Goal: Information Seeking & Learning: Learn about a topic

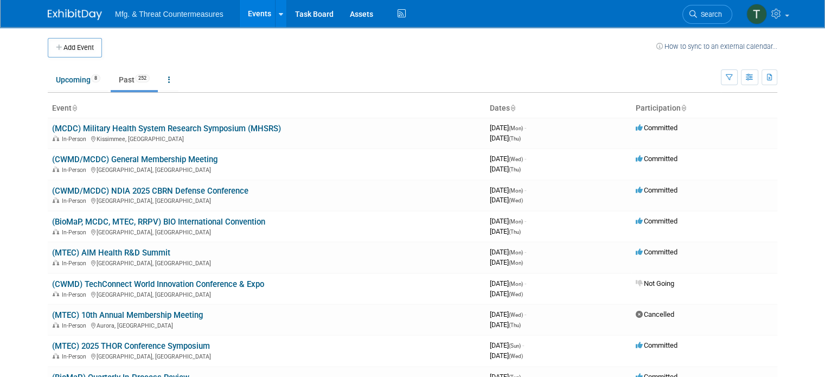
scroll to position [2020, 0]
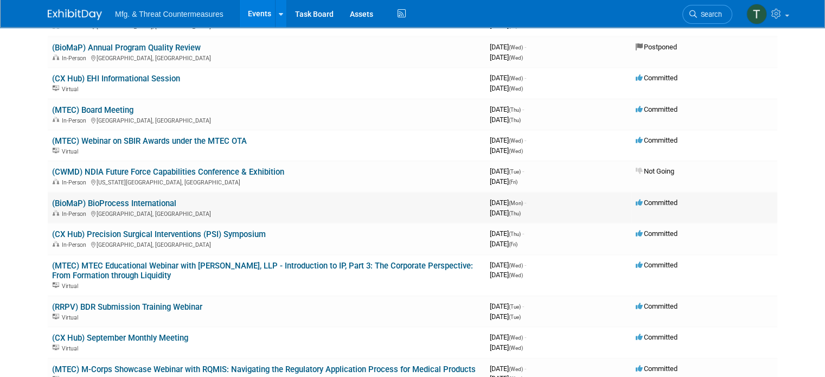
click at [168, 192] on td "(BioMaP) BioProcess International In-Person Boston, MA" at bounding box center [267, 207] width 438 height 31
click at [149, 198] on link "(BioMaP) BioProcess International" at bounding box center [114, 203] width 124 height 10
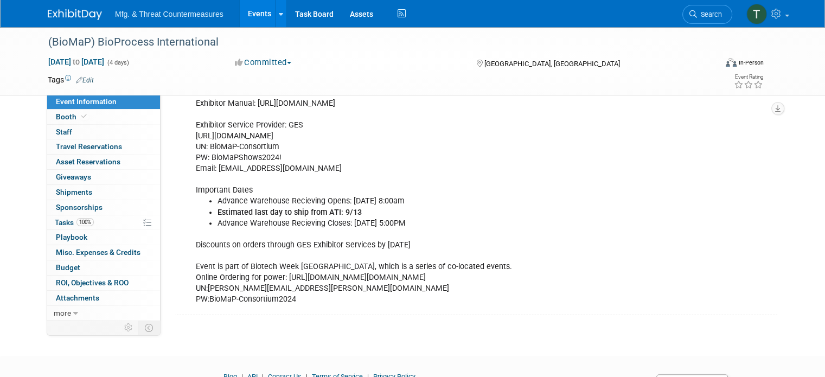
scroll to position [364, 0]
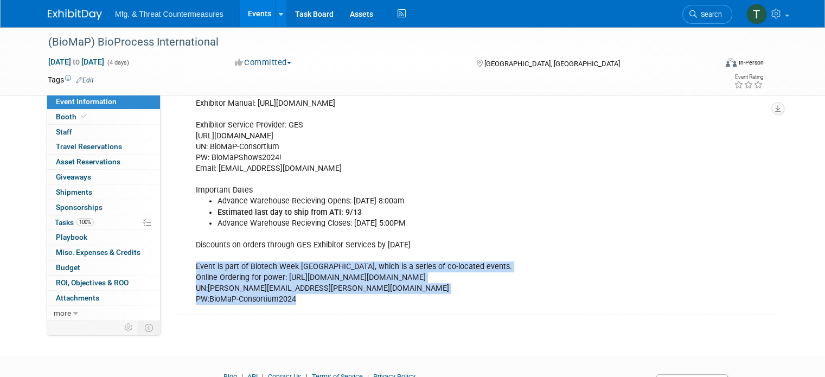
drag, startPoint x: 295, startPoint y: 316, endPoint x: 183, endPoint y: 262, distance: 124.2
click at [188, 262] on div "Exhibitor Manual: https://informaconnect.com/bioprocessinternational/exhibitor-…" at bounding box center [424, 201] width 473 height 217
copy div "Event is part of Biotech Week Boston, which is a series of co-located events. O…"
click at [387, 310] on div "Exhibitor Manual: https://informaconnect.com/bioprocessinternational/exhibitor-…" at bounding box center [424, 201] width 473 height 217
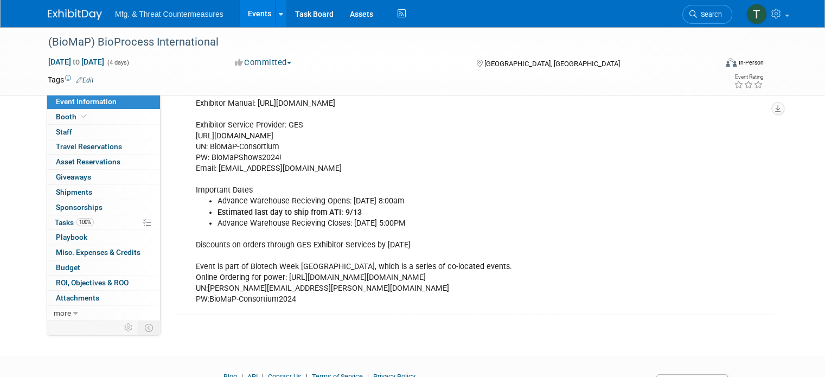
drag, startPoint x: 278, startPoint y: 275, endPoint x: 357, endPoint y: 293, distance: 81.8
click at [357, 293] on div "Exhibitor Manual: https://informaconnect.com/bioprocessinternational/exhibitor-…" at bounding box center [424, 201] width 473 height 217
click at [398, 169] on div "Exhibitor Manual: https://informaconnect.com/bioprocessinternational/exhibitor-…" at bounding box center [424, 201] width 473 height 217
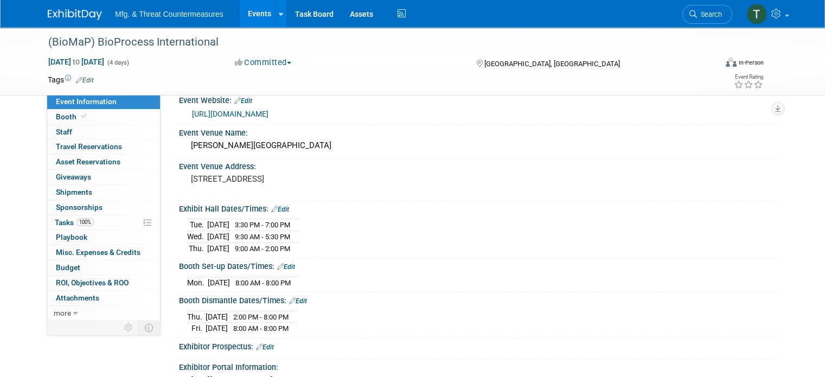
scroll to position [0, 0]
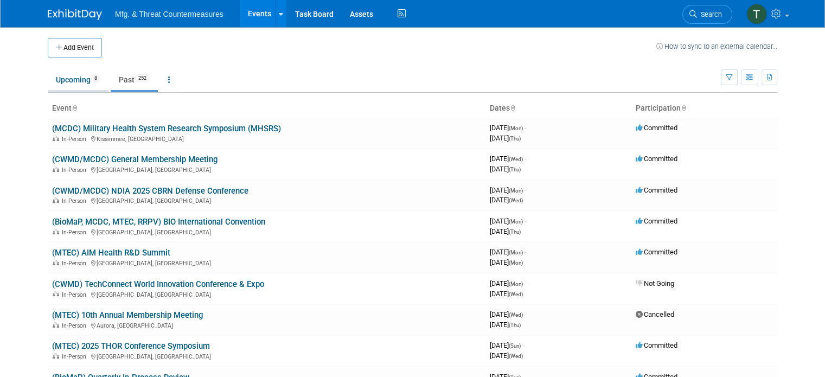
click at [72, 85] on link "Upcoming 8" at bounding box center [78, 79] width 61 height 21
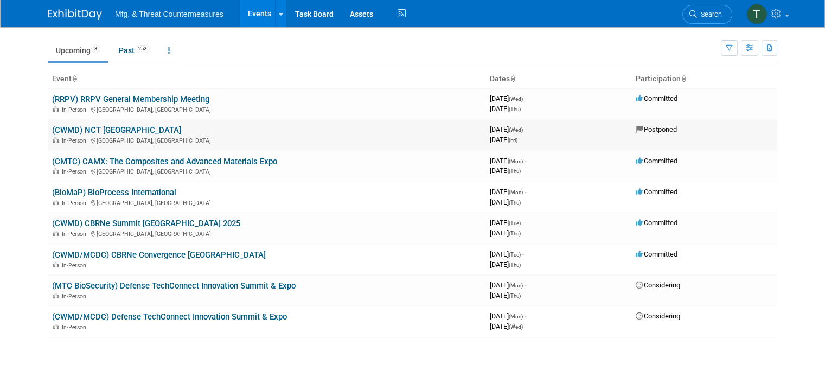
scroll to position [30, 0]
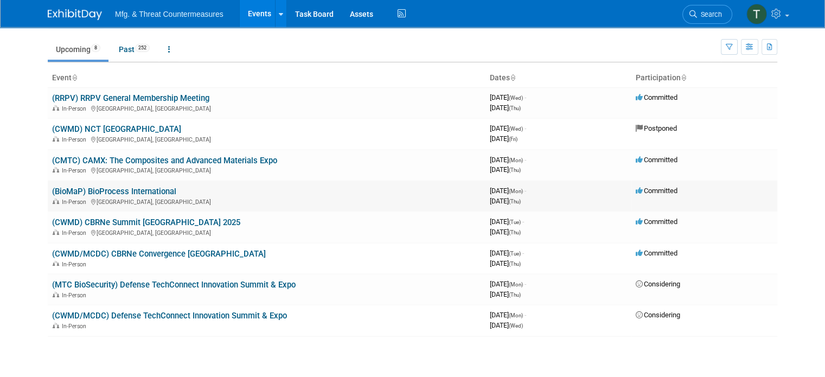
click at [121, 189] on link "(BioMaP) BioProcess International" at bounding box center [114, 192] width 124 height 10
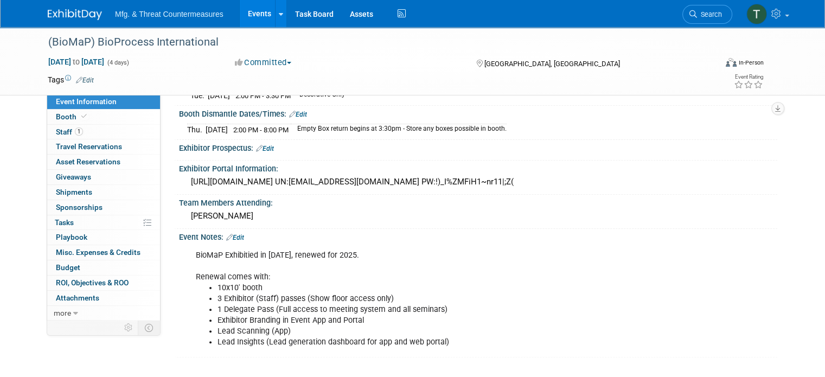
scroll to position [305, 0]
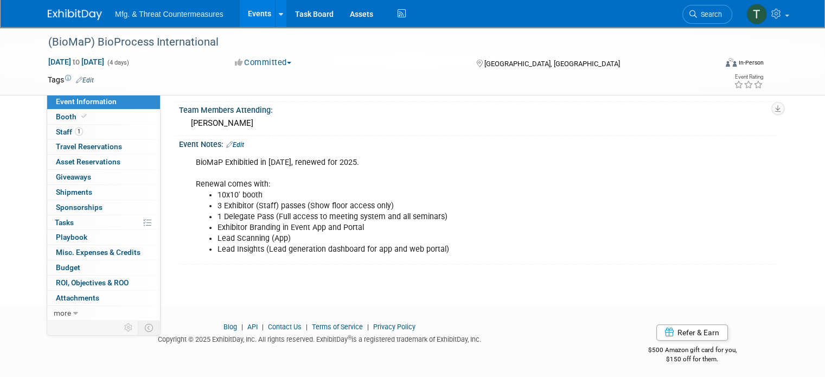
click at [226, 143] on icon at bounding box center [229, 144] width 7 height 7
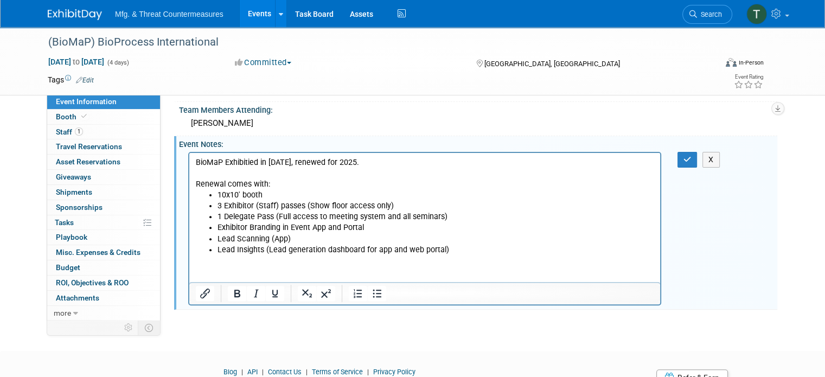
scroll to position [0, 0]
click at [377, 255] on html "BioMaP Exhibitied in 2024, renewed for 2025. Renewal comes with: 10x10' booth 3…" at bounding box center [424, 203] width 471 height 102
click at [460, 255] on html "BioMaP Exhibitied in 2024, renewed for 2025. Renewal comes with: 10x10' booth 3…" at bounding box center [424, 203] width 471 height 102
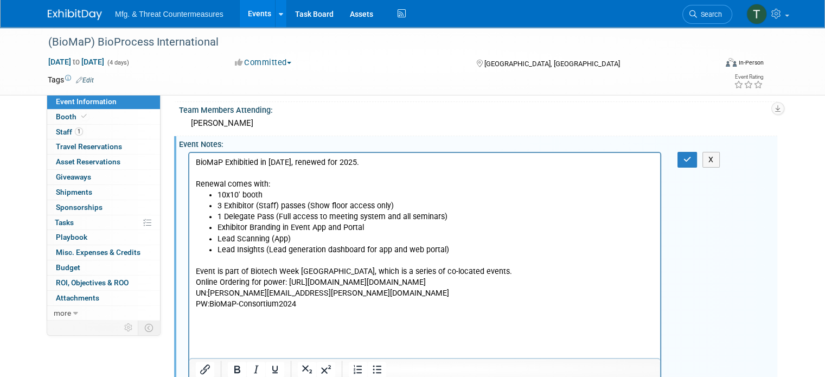
drag, startPoint x: 362, startPoint y: 303, endPoint x: 396, endPoint y: 286, distance: 38.6
click at [396, 286] on p "Event is part of Biotech Week Boston, which is a series of co-located events. O…" at bounding box center [425, 287] width 458 height 43
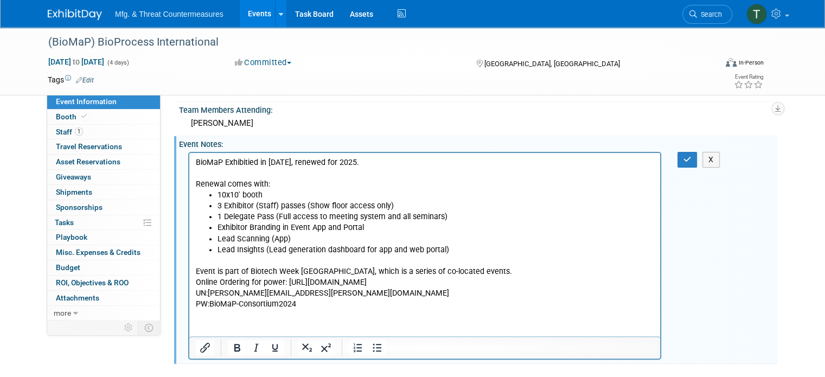
drag, startPoint x: 429, startPoint y: 278, endPoint x: 287, endPoint y: 281, distance: 142.1
click at [287, 281] on p "Event is part of Biotech Week Boston, which is a series of co-located events. O…" at bounding box center [425, 287] width 458 height 43
click at [397, 309] on html "BioMaP Exhibitied in 2024, renewed for 2025. Renewal comes with: 10x10' booth 3…" at bounding box center [424, 230] width 471 height 157
drag, startPoint x: 299, startPoint y: 307, endPoint x: 210, endPoint y: 305, distance: 88.4
click at [210, 305] on p "Event is part of Biotech Week Boston, which is a series of co-located events. O…" at bounding box center [425, 287] width 458 height 43
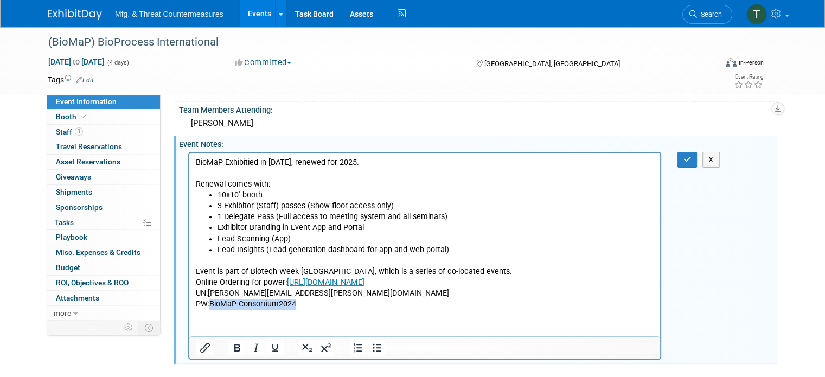
copy p "BioMaP-Consortium2024"
drag, startPoint x: 283, startPoint y: 1, endPoint x: 444, endPoint y: 56, distance: 170.1
click at [444, 57] on div "Committed Committed Considering Not Going Postponed Cancelled Virtual" at bounding box center [345, 63] width 228 height 12
click at [720, 155] on button "X" at bounding box center [710, 160] width 17 height 16
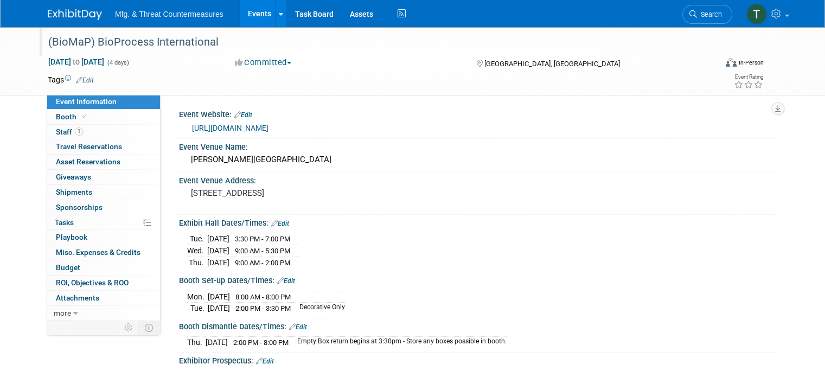
click at [102, 46] on div "(BioMaP) BioProcess International" at bounding box center [373, 43] width 658 height 20
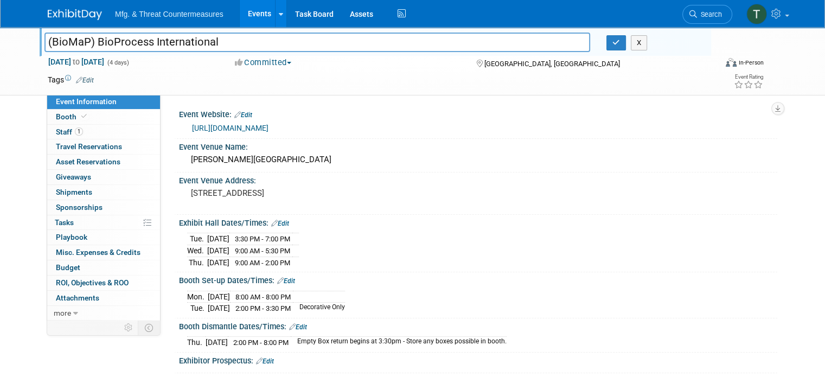
click at [247, 17] on link "Events" at bounding box center [260, 13] width 40 height 27
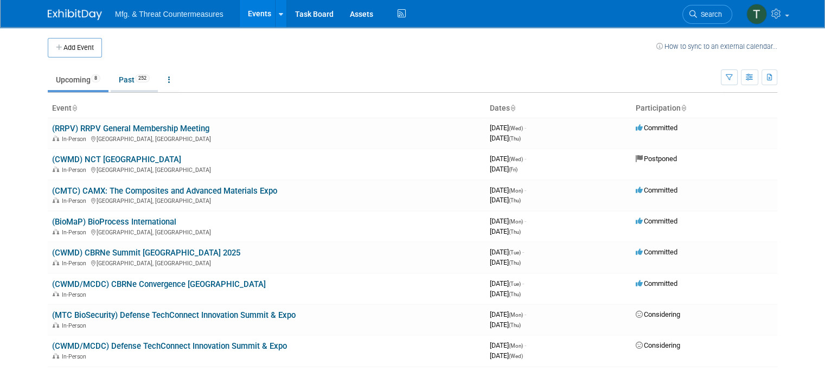
click at [121, 79] on link "Past 252" at bounding box center [134, 79] width 47 height 21
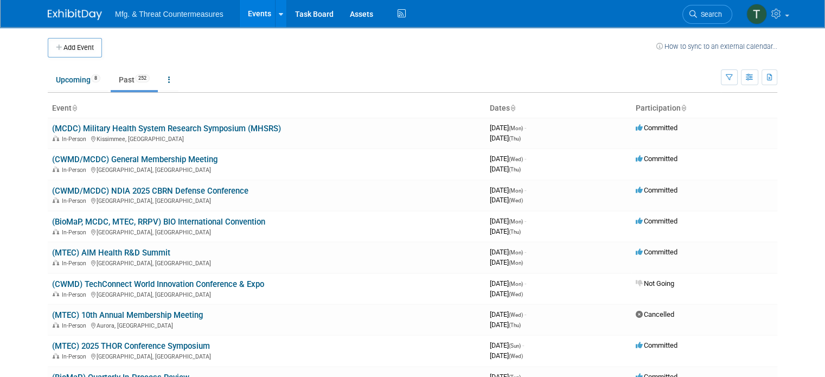
scroll to position [2020, 0]
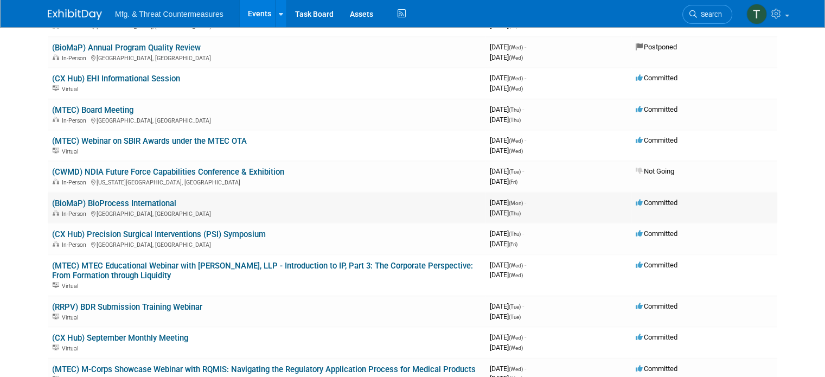
click at [150, 198] on link "(BioMaP) BioProcess International" at bounding box center [114, 203] width 124 height 10
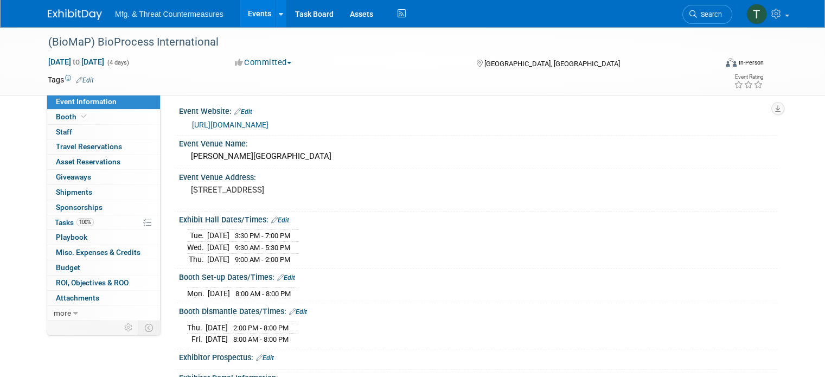
scroll to position [2, 0]
